Goal: Share content

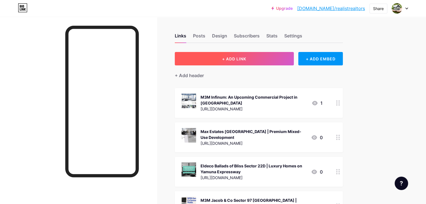
click at [280, 60] on button "+ ADD LINK" at bounding box center [234, 58] width 119 height 13
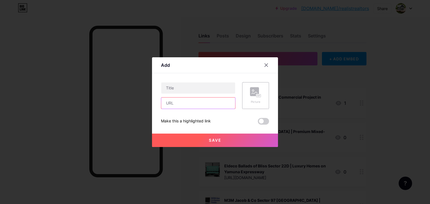
click at [196, 103] on input "text" at bounding box center [198, 103] width 74 height 11
paste input "[URL][DOMAIN_NAME]"
type input "[URL][DOMAIN_NAME]"
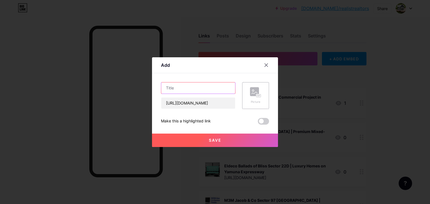
click at [195, 86] on input "text" at bounding box center [198, 88] width 74 height 11
paste input "Signature Global Noida - Upcoming Residential Development"
type input "Signature Global Noida - Upcoming Residential Development"
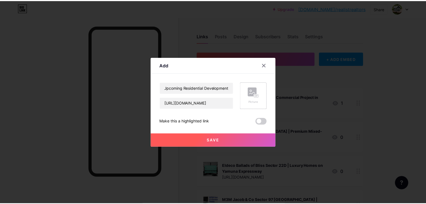
scroll to position [0, 0]
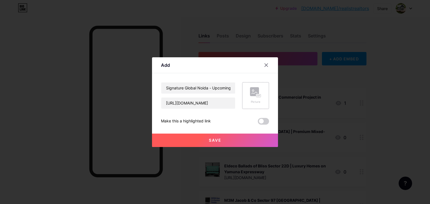
click at [262, 106] on div "Picture" at bounding box center [255, 95] width 27 height 27
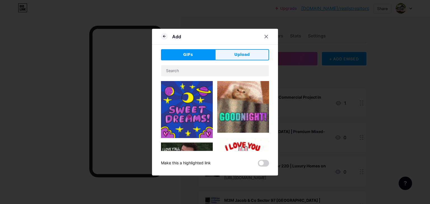
click at [249, 54] on button "Upload" at bounding box center [242, 54] width 54 height 11
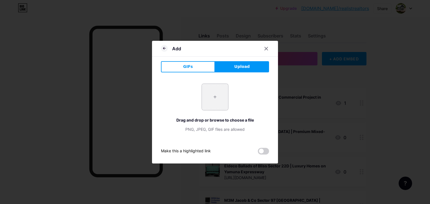
click at [214, 88] on input "file" at bounding box center [215, 97] width 26 height 26
type input "C:\fakepath\1.jpg"
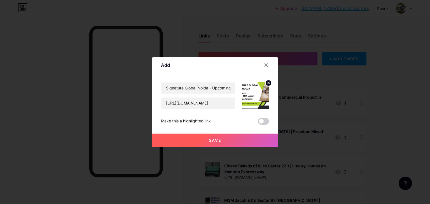
click at [245, 138] on button "Save" at bounding box center [215, 140] width 126 height 13
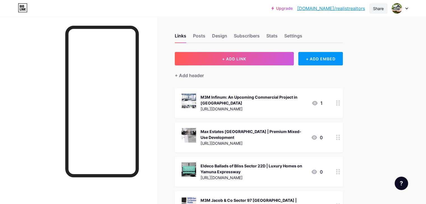
click at [382, 11] on div "Share" at bounding box center [378, 9] width 11 height 6
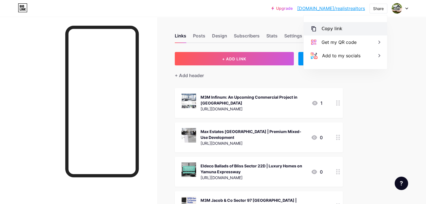
click at [338, 34] on div "Copy link" at bounding box center [344, 28] width 83 height 13
